Goal: Information Seeking & Learning: Get advice/opinions

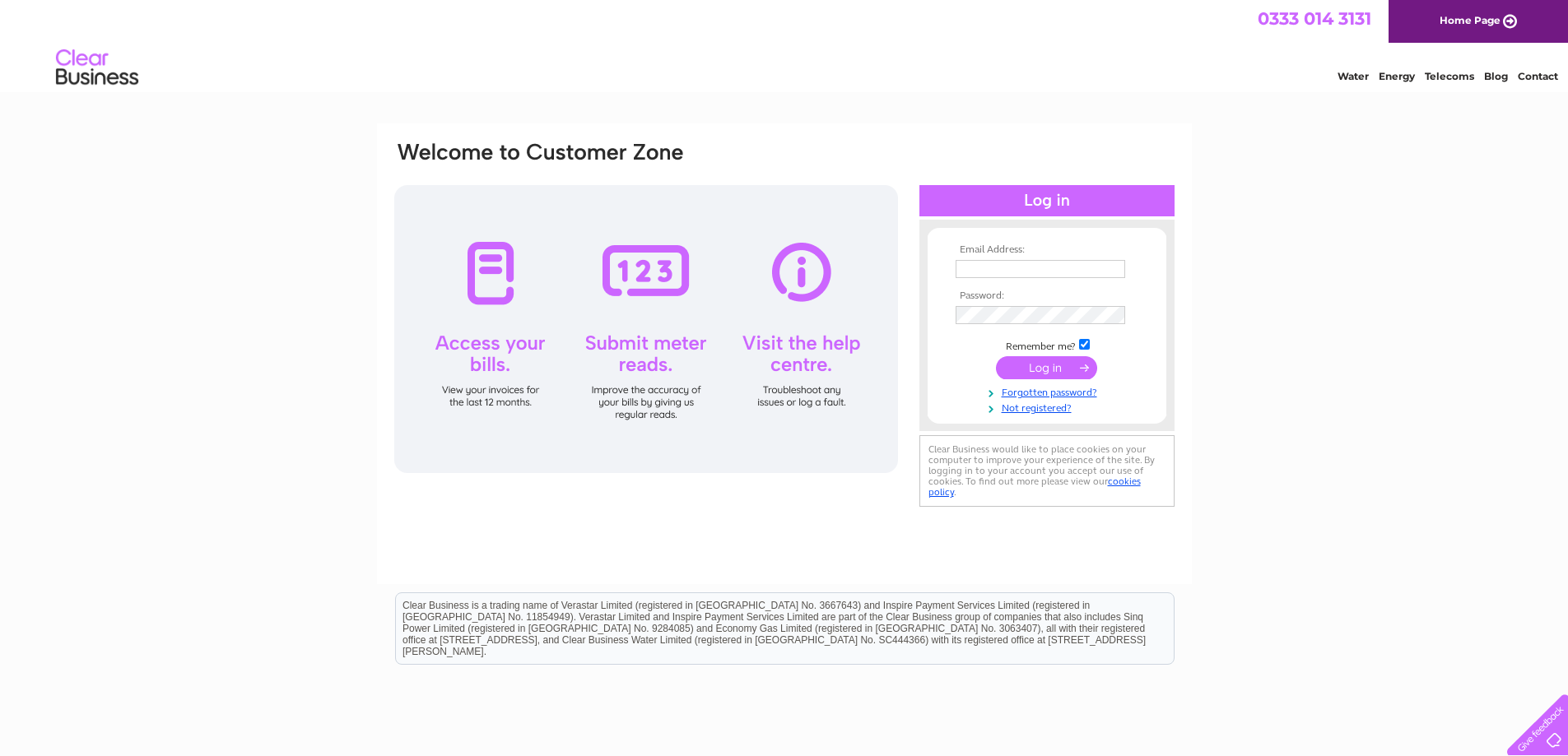
type input "[EMAIL_ADDRESS][DOMAIN_NAME]"
click at [1045, 368] on input "submit" at bounding box center [1047, 367] width 101 height 23
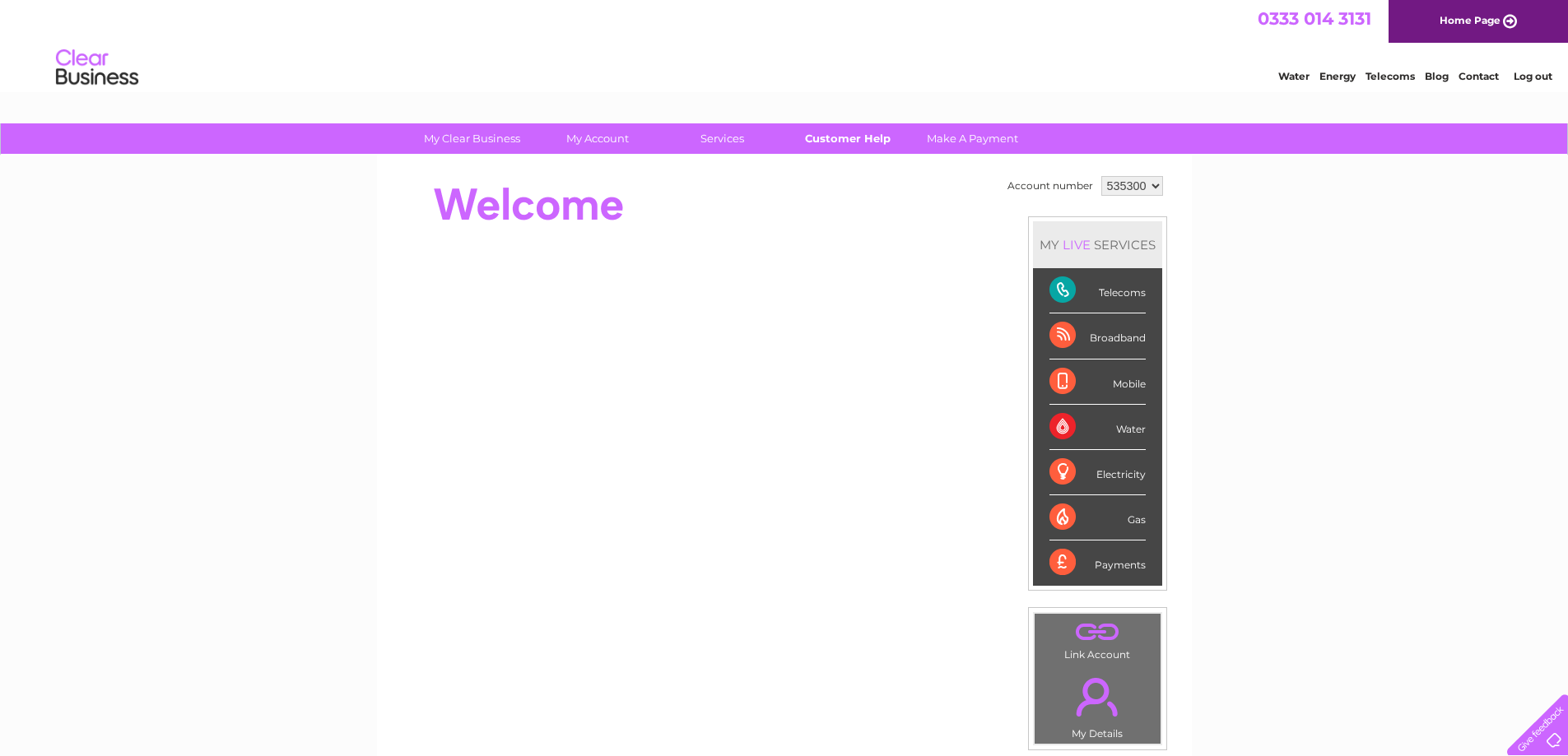
click at [869, 135] on link "Customer Help" at bounding box center [847, 138] width 136 height 30
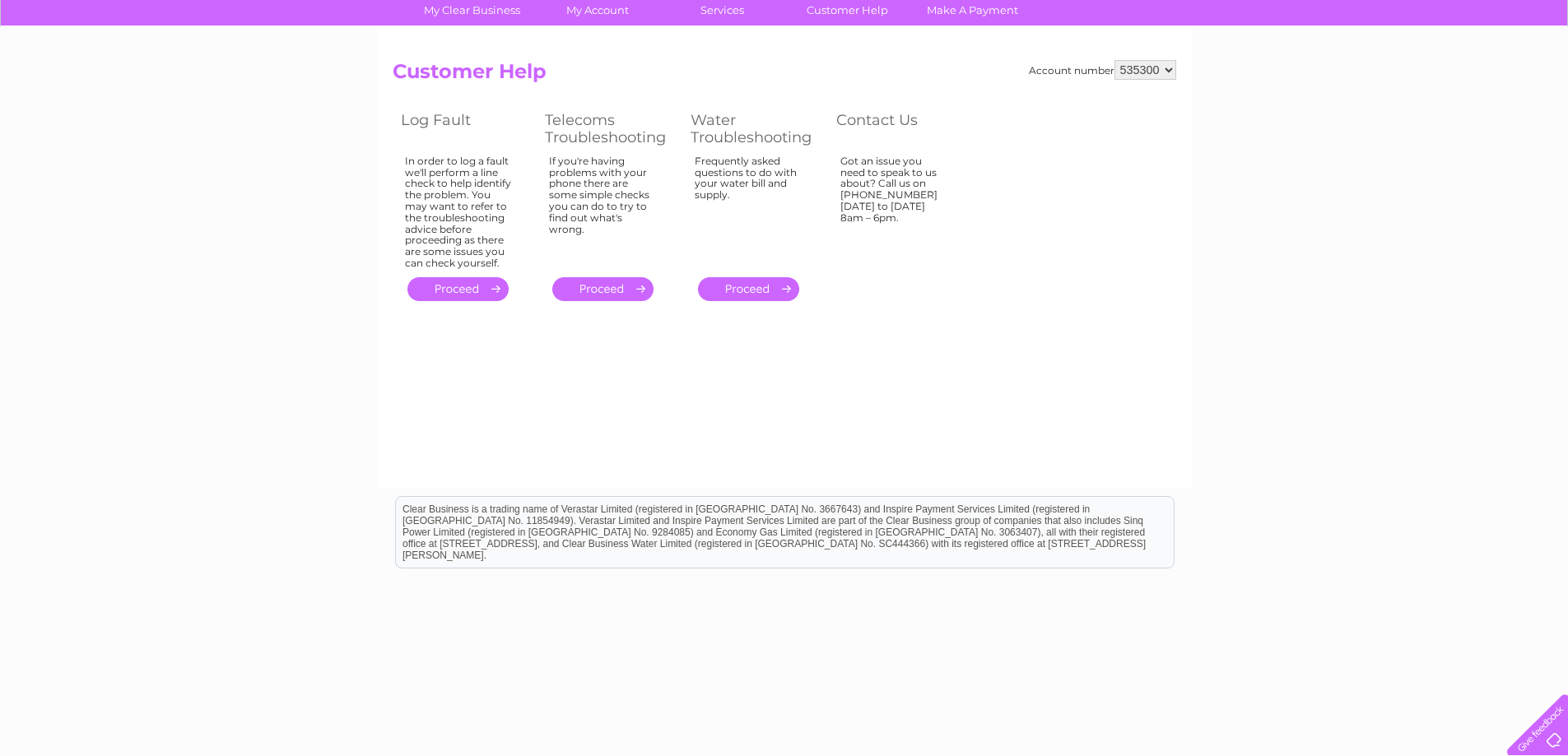
scroll to position [154, 0]
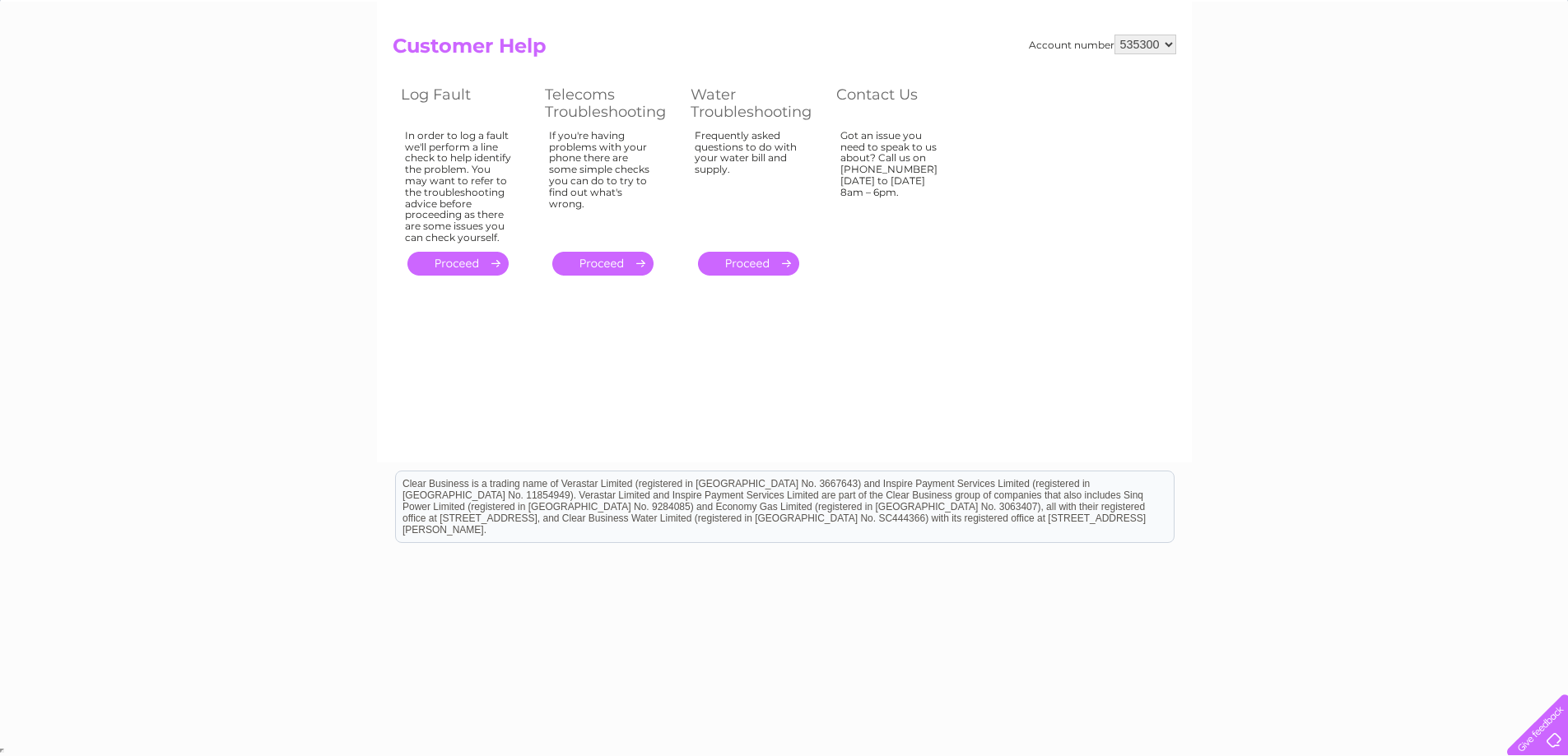
click at [1545, 734] on div at bounding box center [1534, 721] width 67 height 67
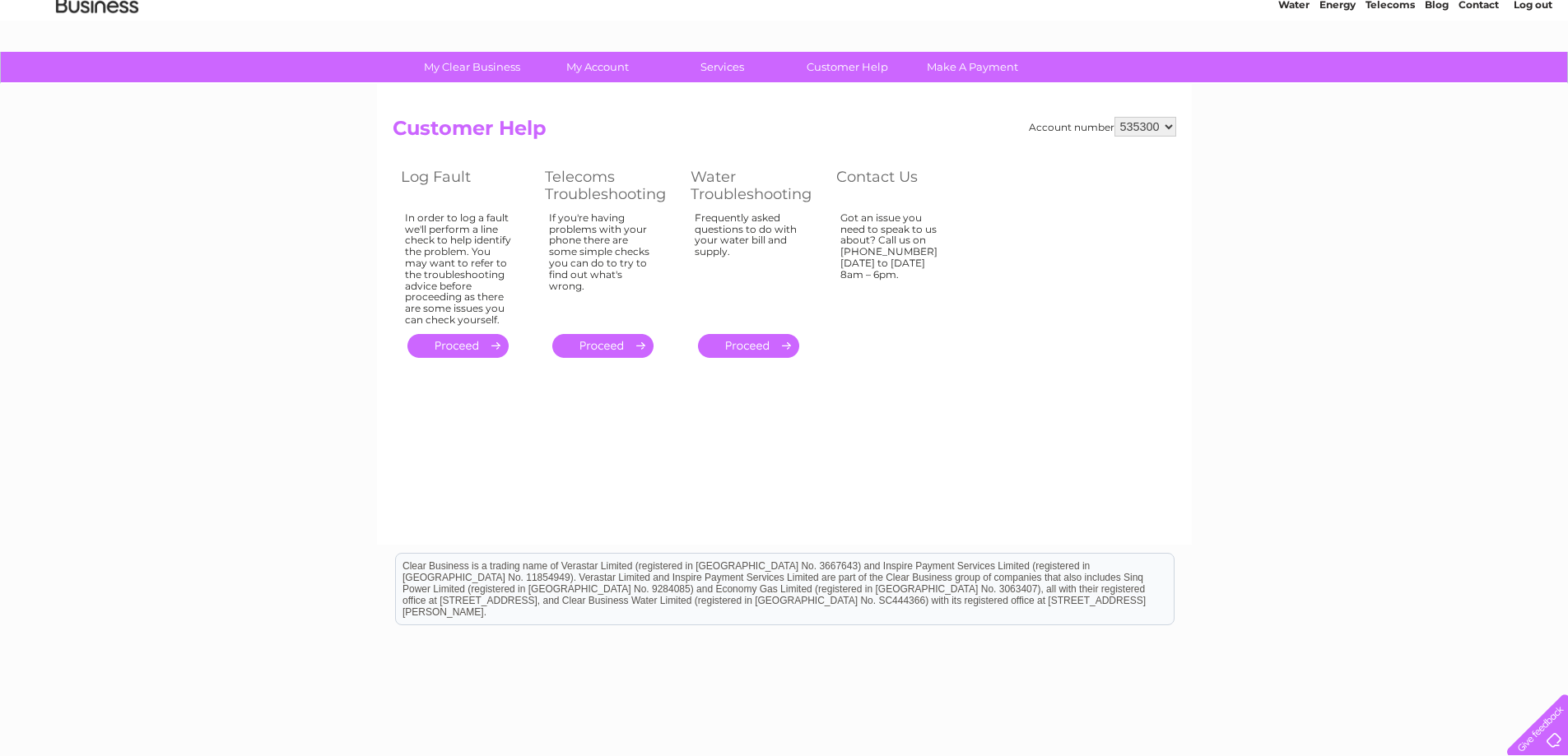
scroll to position [0, 0]
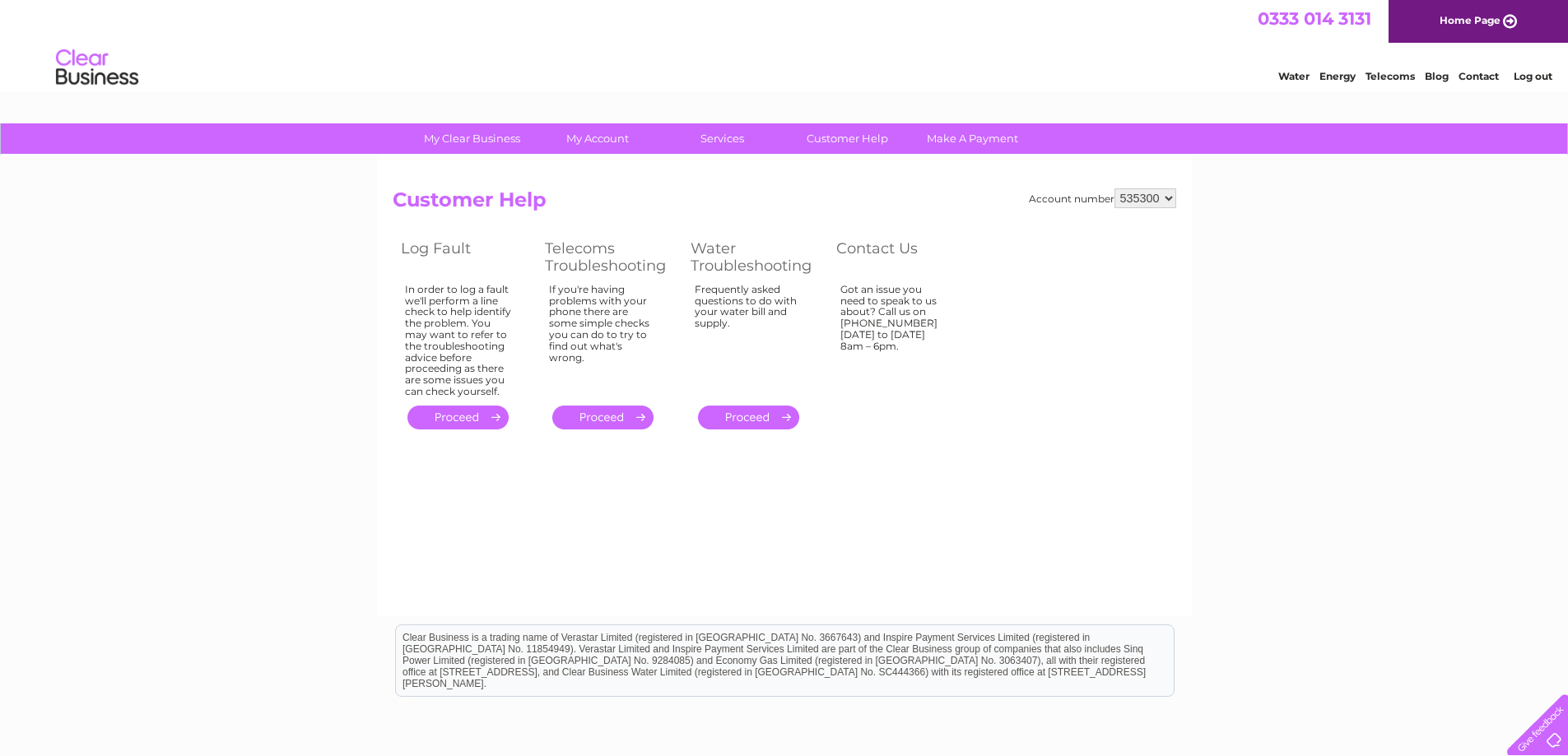
click at [1506, 19] on link "Home Page" at bounding box center [1479, 21] width 180 height 42
